Goal: Information Seeking & Learning: Find specific fact

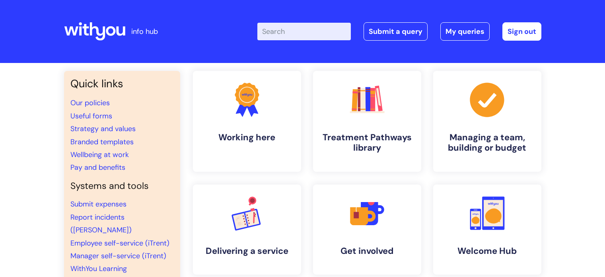
click at [293, 38] on input "Enter your search term here..." at bounding box center [305, 32] width 94 height 18
type input "interview"
click button "Search" at bounding box center [0, 0] width 0 height 0
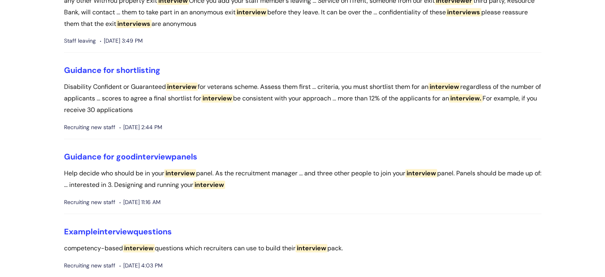
scroll to position [553, 0]
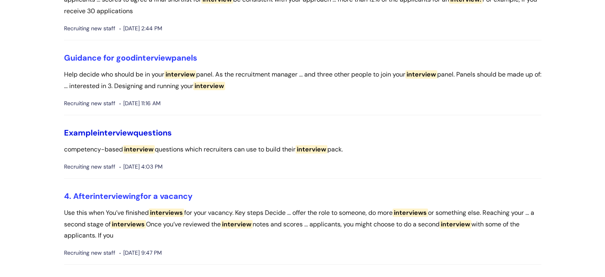
click at [154, 131] on link "Example interview questions" at bounding box center [118, 132] width 108 height 10
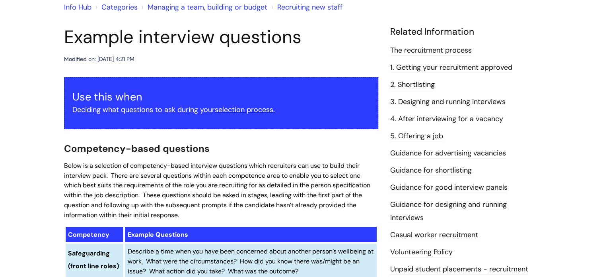
scroll to position [72, 0]
